Goal: Information Seeking & Learning: Learn about a topic

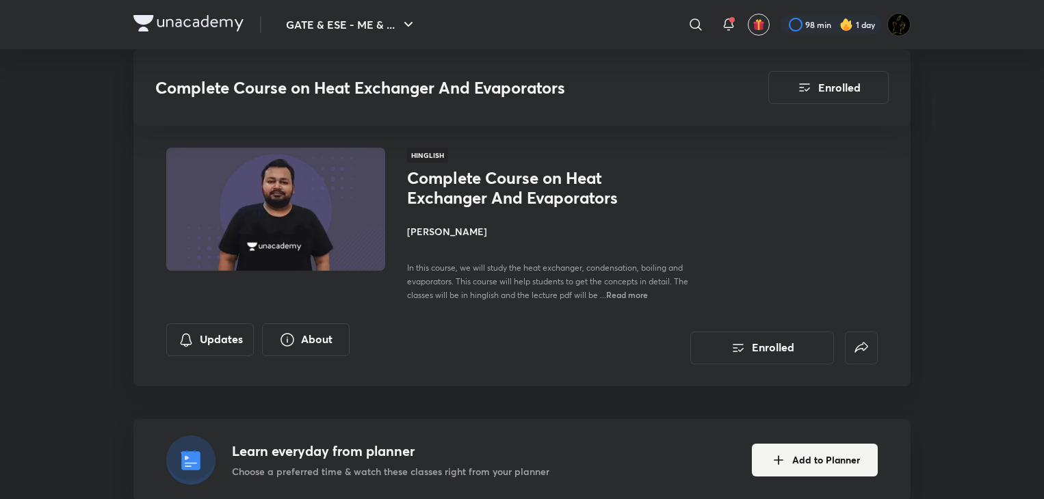
scroll to position [2463, 0]
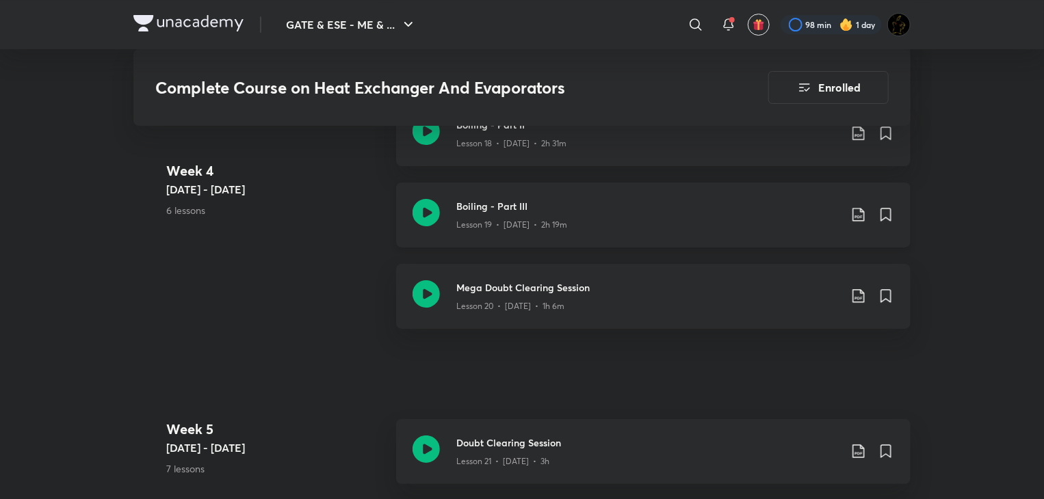
drag, startPoint x: 0, startPoint y: 0, endPoint x: 423, endPoint y: 217, distance: 475.2
click at [423, 217] on icon at bounding box center [426, 212] width 27 height 27
